Goal: Find specific page/section

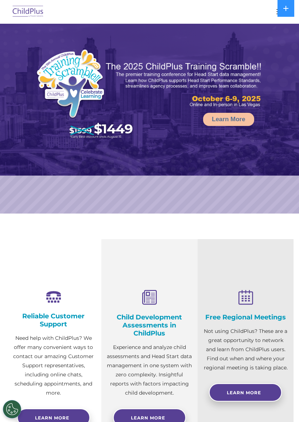
select select "MEDIUM"
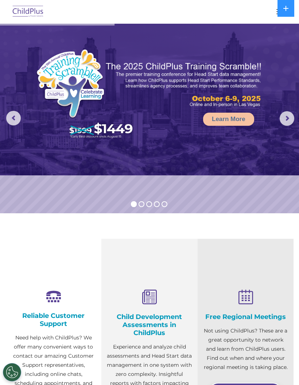
click at [28, 14] on img at bounding box center [28, 11] width 34 height 17
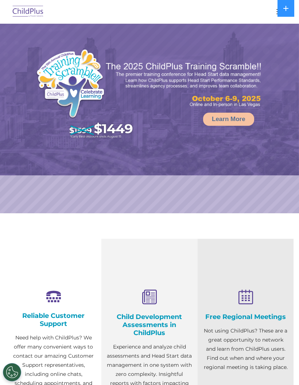
select select "MEDIUM"
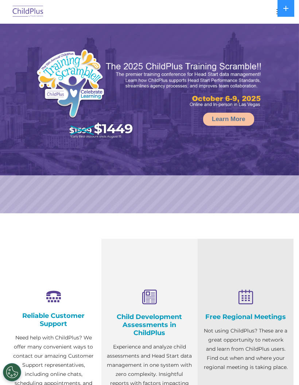
select select "MEDIUM"
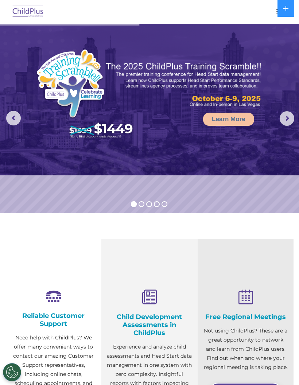
click at [286, 11] on icon at bounding box center [286, 8] width 6 height 6
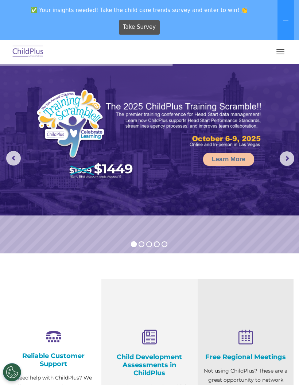
click at [283, 53] on button "button" at bounding box center [280, 52] width 15 height 12
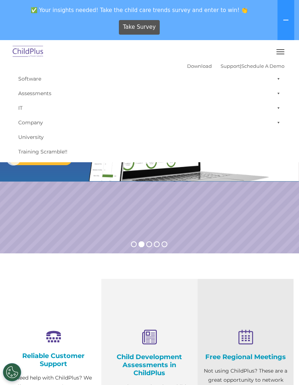
click at [276, 80] on span at bounding box center [277, 78] width 7 height 15
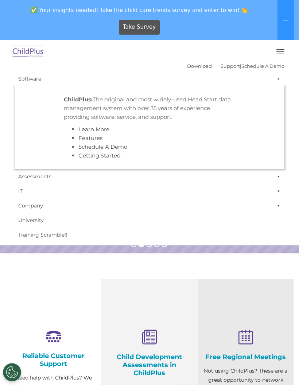
click at [279, 80] on span at bounding box center [277, 78] width 7 height 15
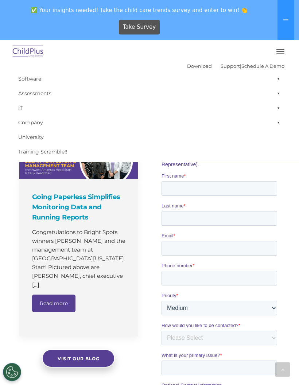
scroll to position [411, 0]
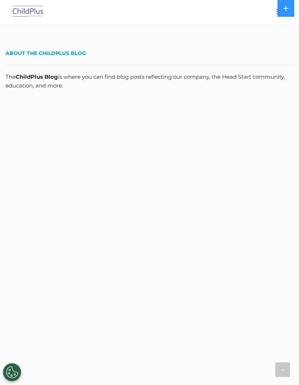
scroll to position [1131, 0]
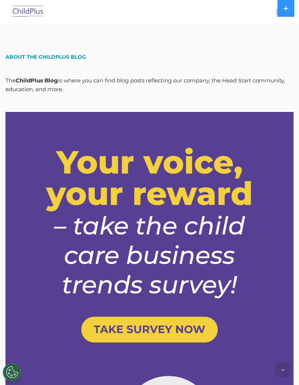
click at [284, 4] on button at bounding box center [286, 8] width 17 height 17
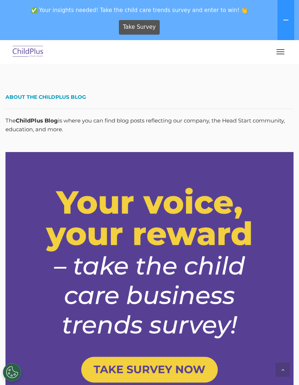
click at [279, 55] on button "button" at bounding box center [280, 52] width 15 height 12
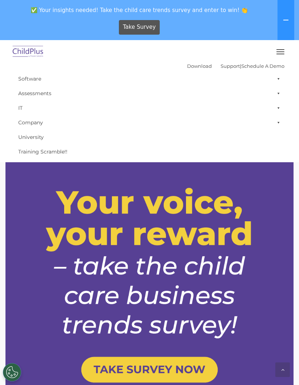
click at [16, 113] on link "IT" at bounding box center [150, 108] width 270 height 15
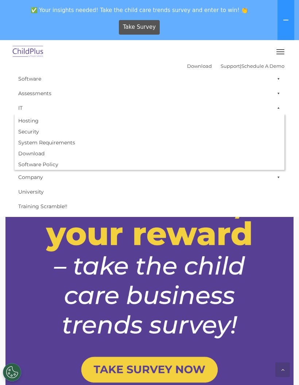
click at [23, 104] on link "IT" at bounding box center [150, 108] width 270 height 15
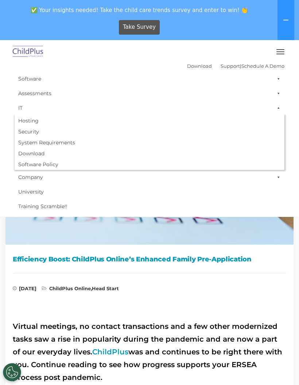
scroll to position [1131, 0]
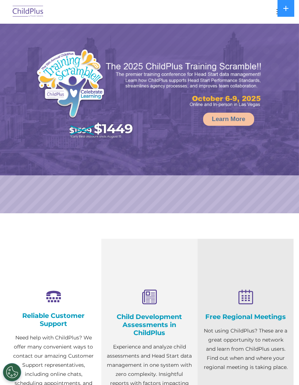
select select "MEDIUM"
